Goal: Information Seeking & Learning: Check status

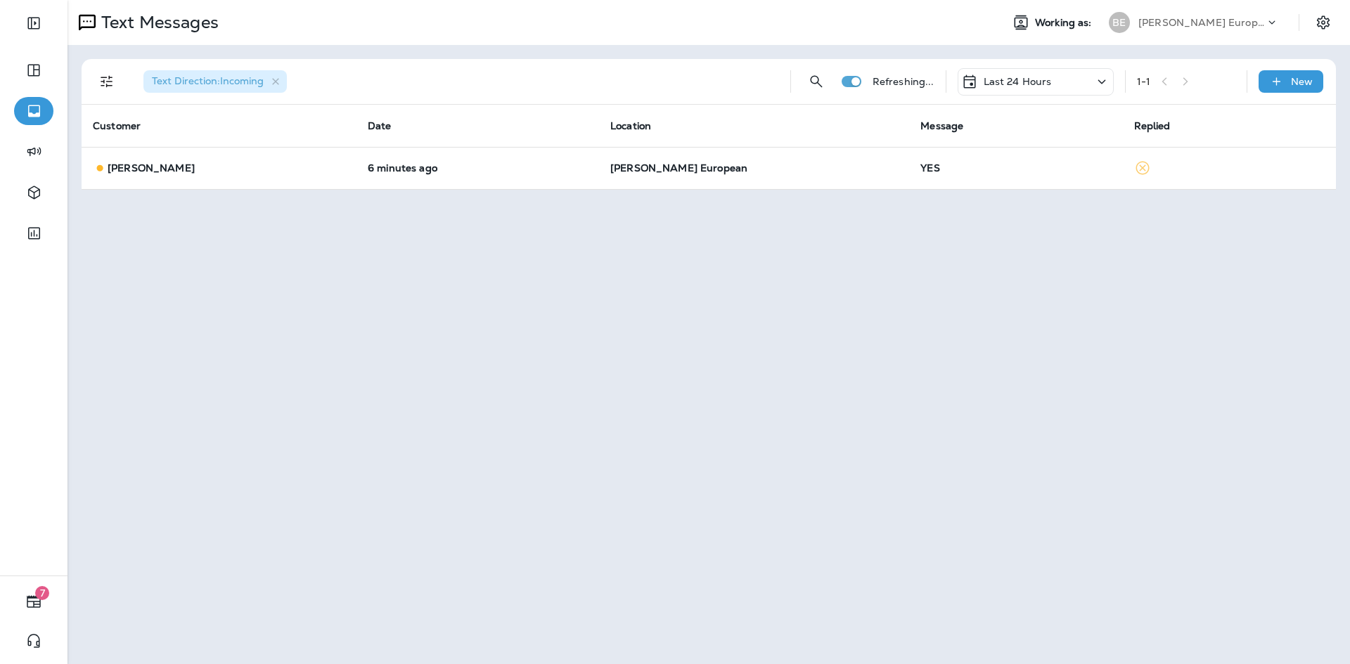
drag, startPoint x: 0, startPoint y: 0, endPoint x: 1006, endPoint y: 94, distance: 1010.3
click at [1012, 79] on p "Last 24 Hours" at bounding box center [1017, 81] width 68 height 11
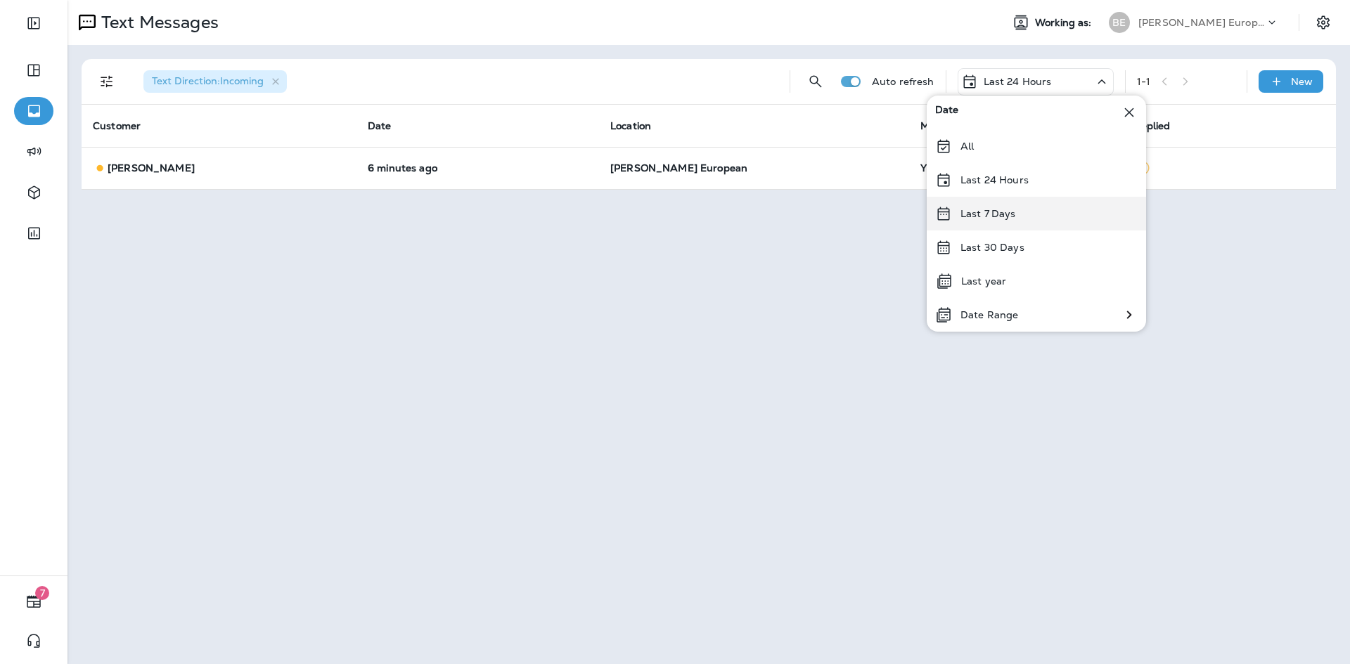
click at [1028, 206] on div "Last 7 Days" at bounding box center [1035, 214] width 219 height 34
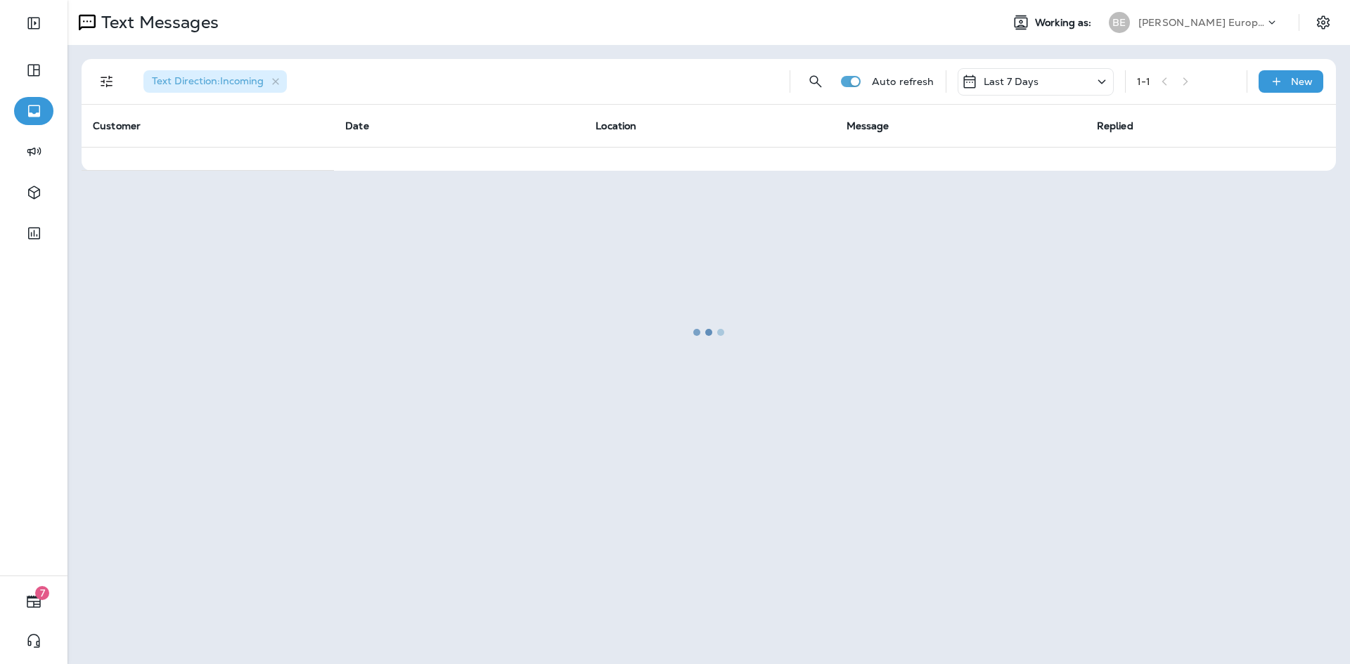
click at [1027, 79] on div "Last 7 Days" at bounding box center [1035, 81] width 156 height 27
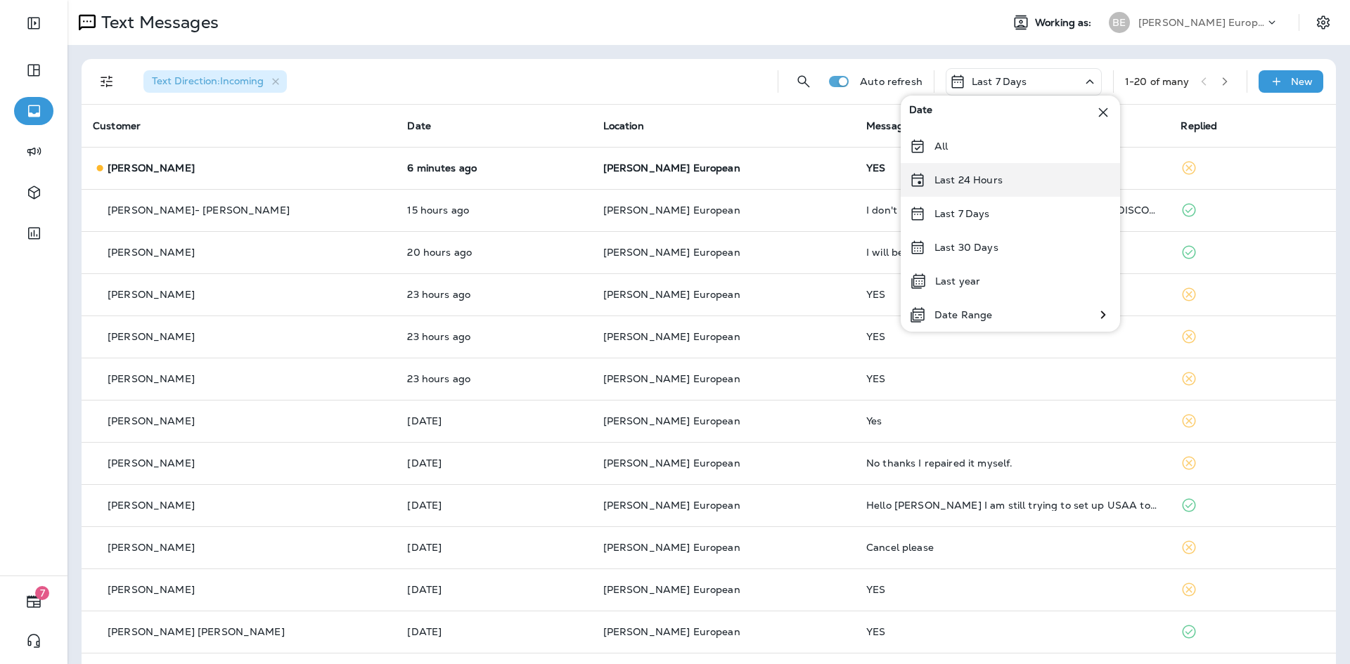
click at [986, 182] on p "Last 24 Hours" at bounding box center [968, 179] width 68 height 11
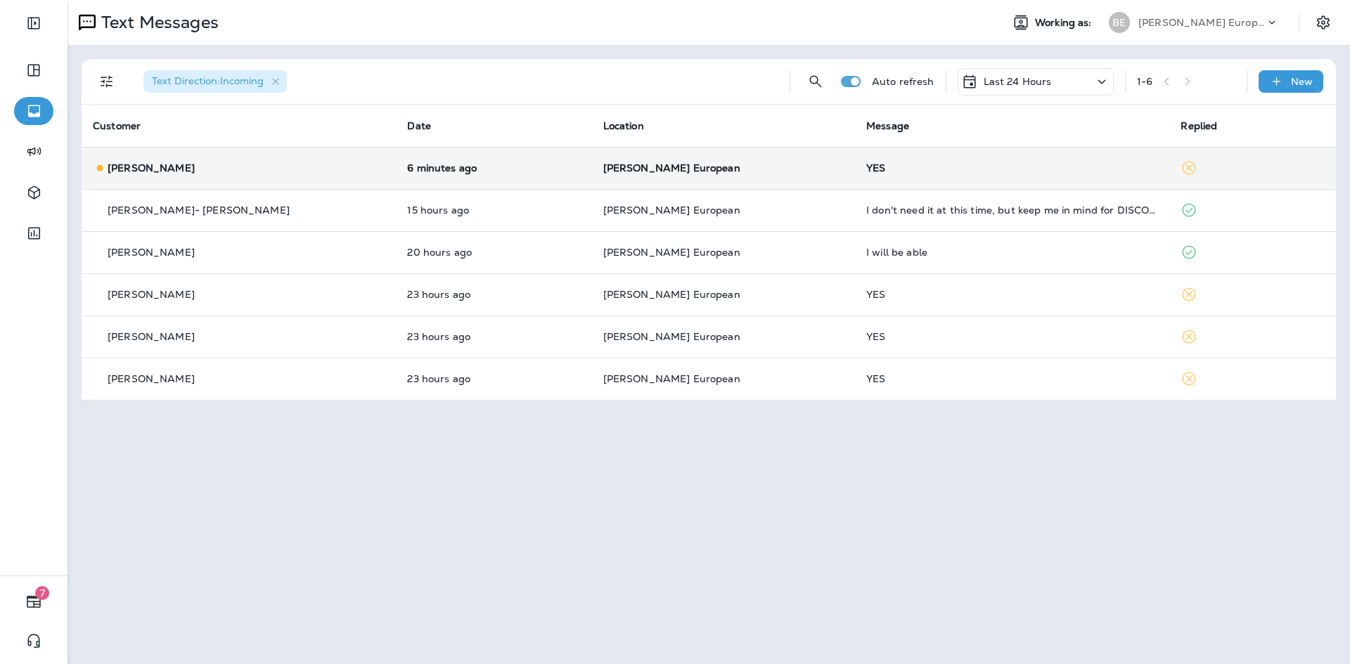
click at [866, 172] on div "YES" at bounding box center [1012, 167] width 292 height 11
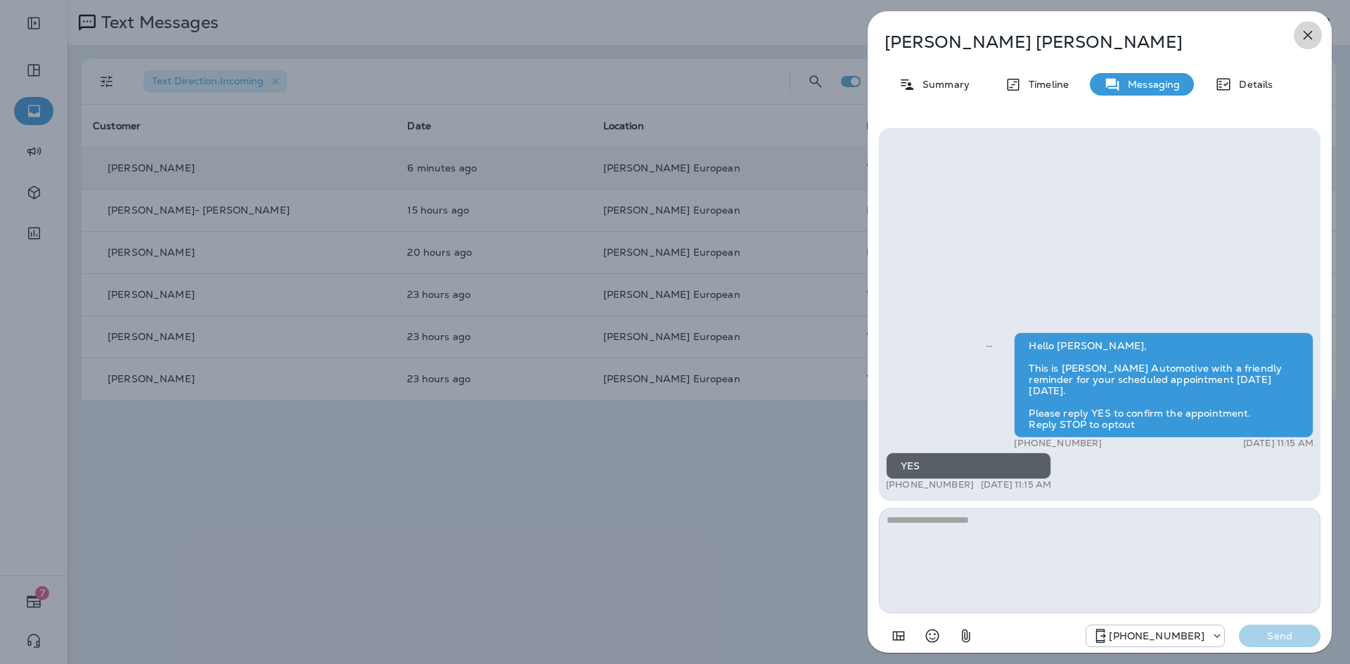
click at [1310, 39] on icon "button" at bounding box center [1307, 35] width 17 height 17
